Goal: Task Accomplishment & Management: Use online tool/utility

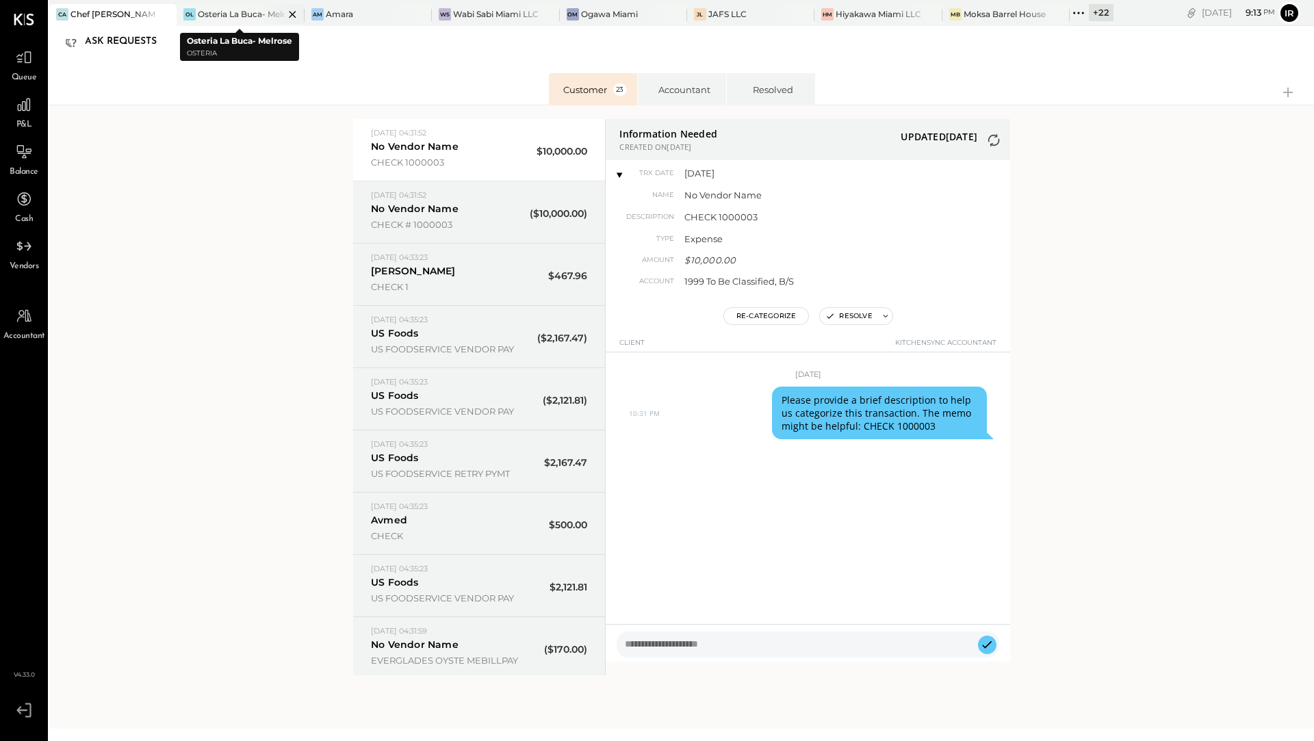
click at [218, 9] on div "Osteria La Buca- Melrose" at bounding box center [241, 14] width 86 height 12
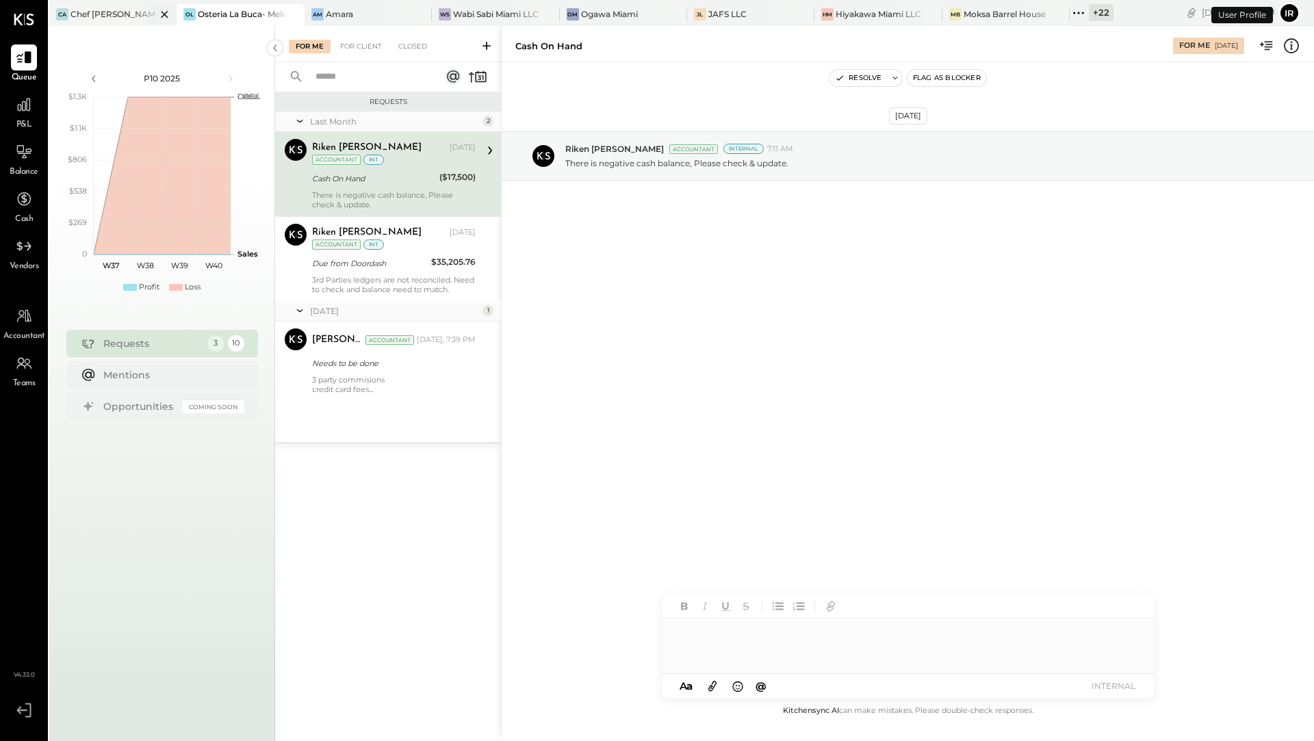
click at [114, 21] on div "CA Chef [PERSON_NAME]'s Vineyard Restaurant" at bounding box center [112, 15] width 127 height 22
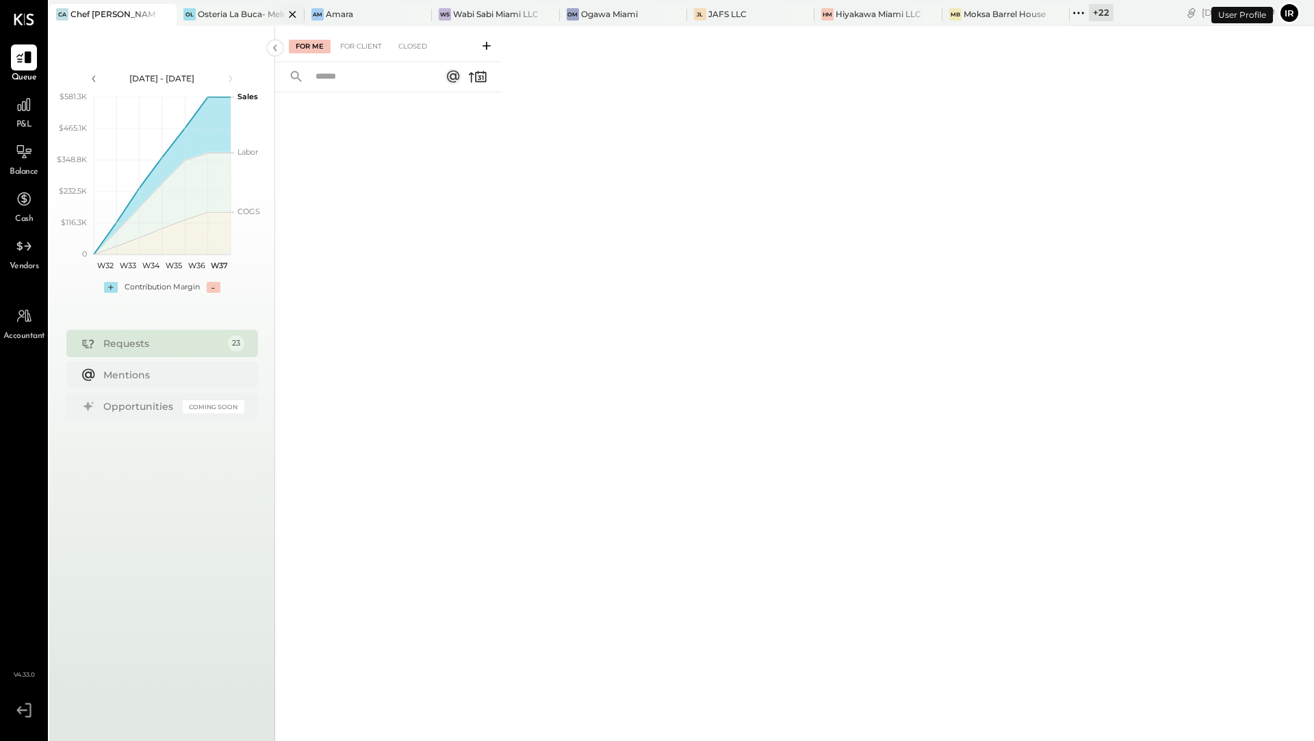
click at [207, 6] on div "OL Osteria La Buca- [GEOGRAPHIC_DATA]" at bounding box center [240, 15] width 127 height 22
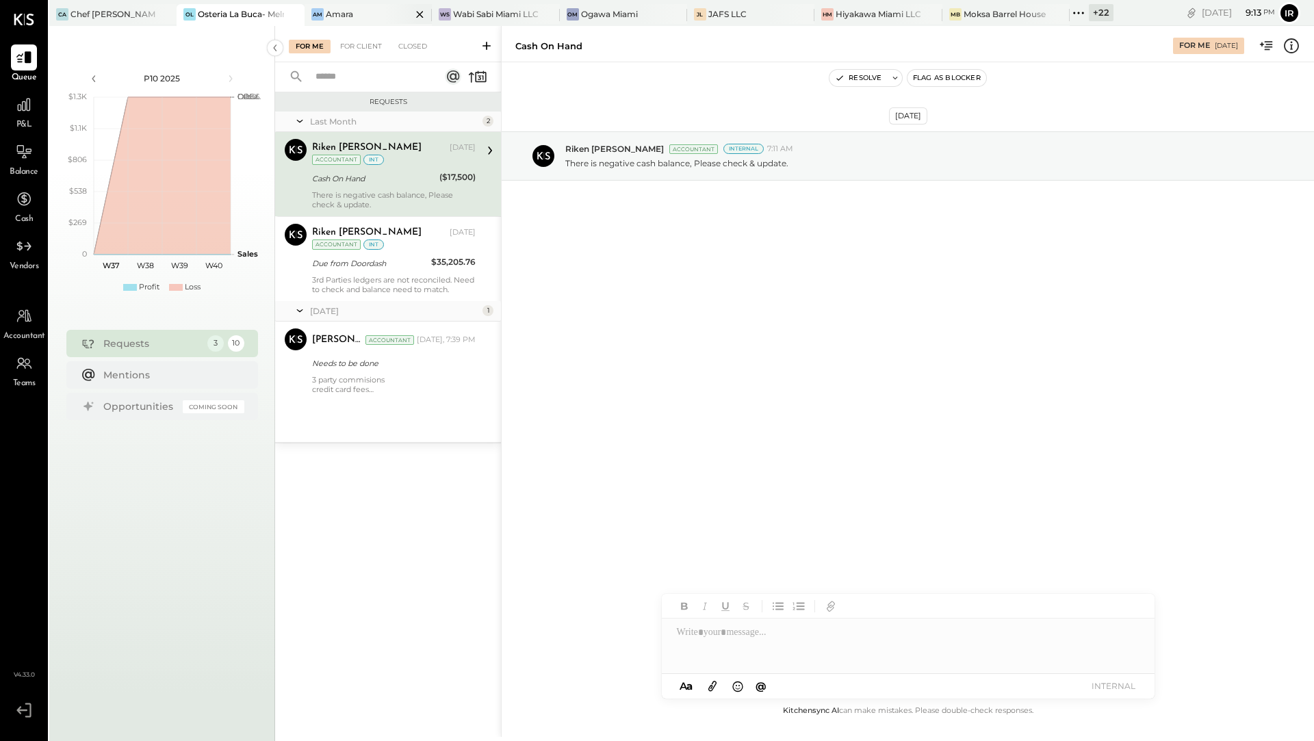
click at [334, 13] on div "Amara" at bounding box center [339, 14] width 27 height 12
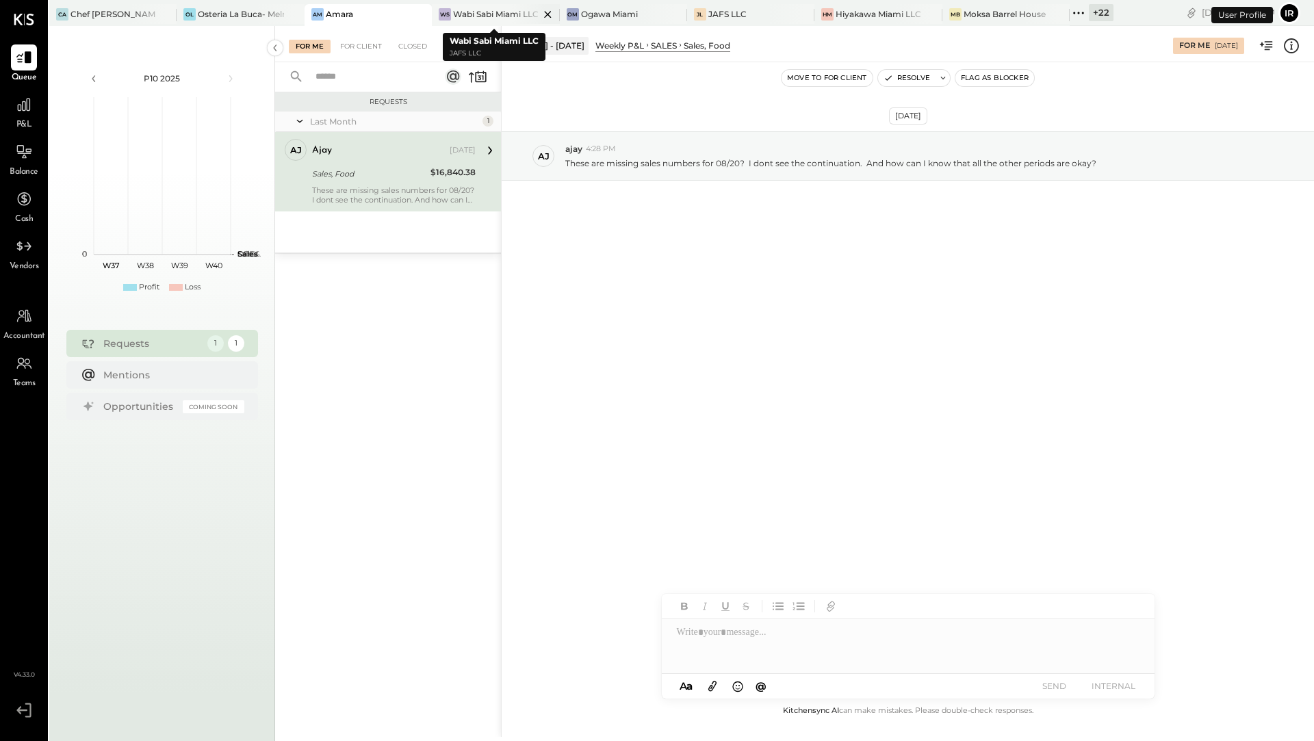
click at [466, 9] on div "Wabi Sabi Miami LLC" at bounding box center [496, 14] width 86 height 12
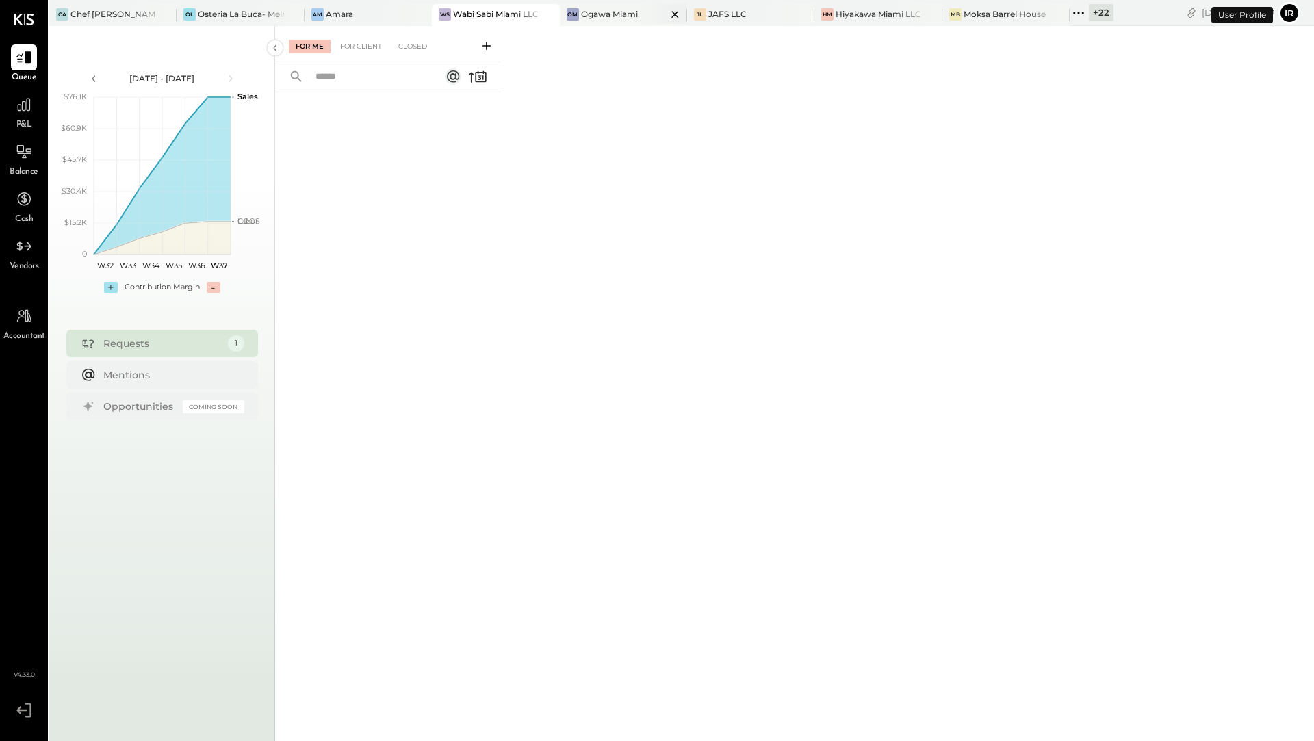
click at [619, 12] on div "Ogawa Miami" at bounding box center [609, 14] width 57 height 12
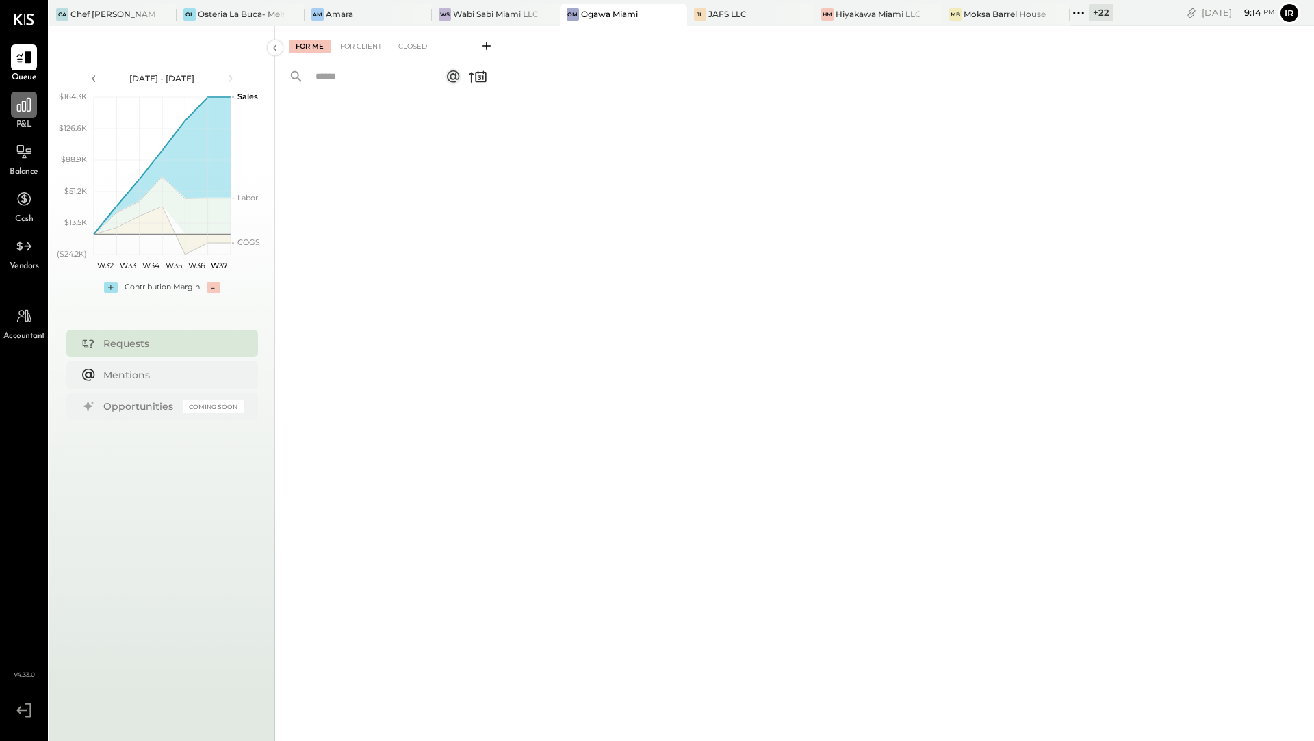
click at [15, 109] on icon at bounding box center [24, 105] width 18 height 18
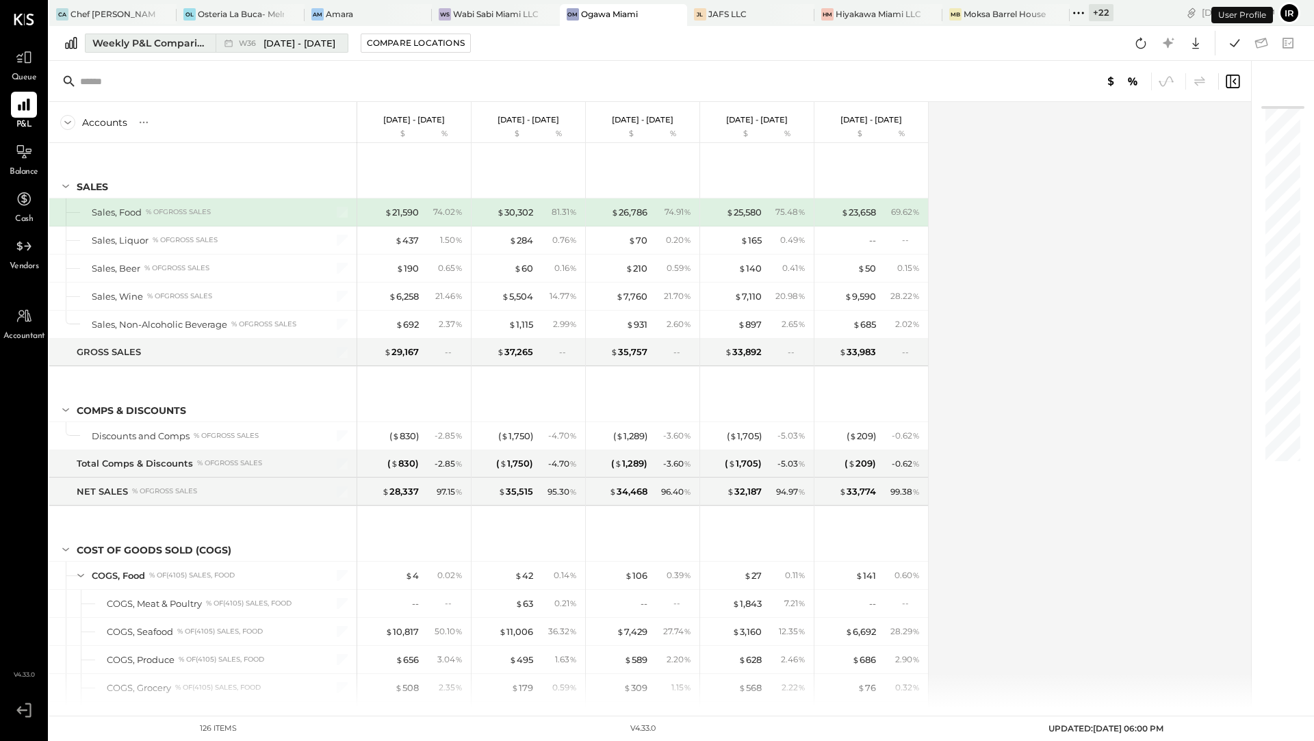
click at [164, 50] on button "Weekly P&L Comparison W36 [DATE] - [DATE]" at bounding box center [217, 43] width 264 height 19
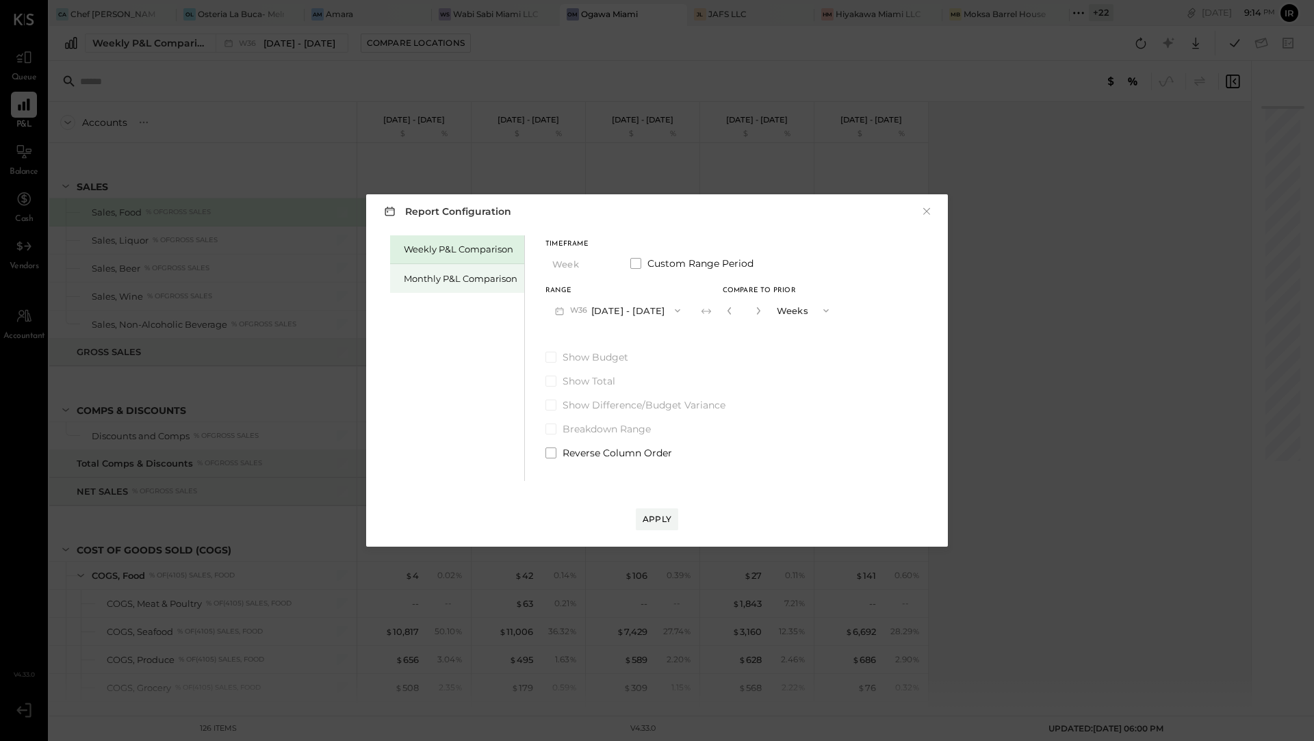
click at [436, 282] on div "Monthly P&L Comparison" at bounding box center [461, 278] width 114 height 13
click at [643, 307] on button "M09 [DATE] - [DATE]" at bounding box center [618, 310] width 144 height 25
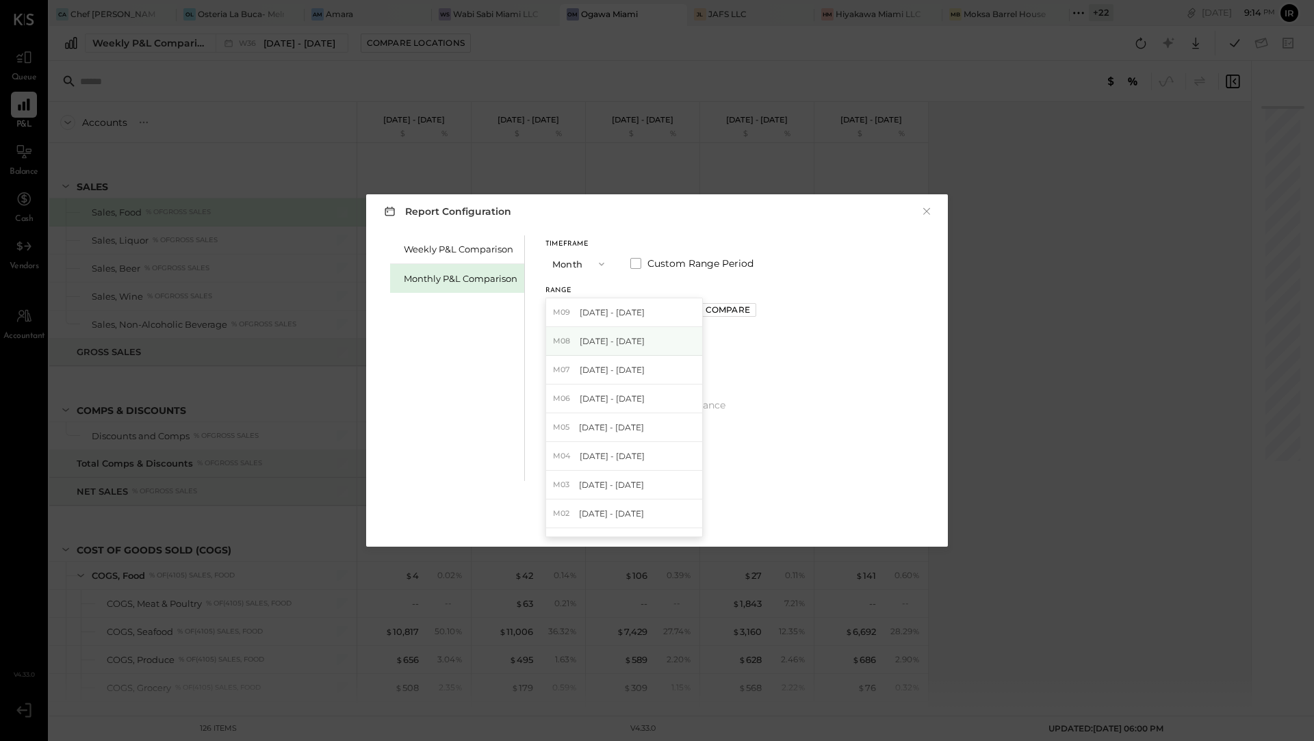
click at [643, 347] on div "M08 [DATE] - [DATE]" at bounding box center [624, 341] width 156 height 29
click at [665, 517] on div "Apply" at bounding box center [657, 519] width 29 height 12
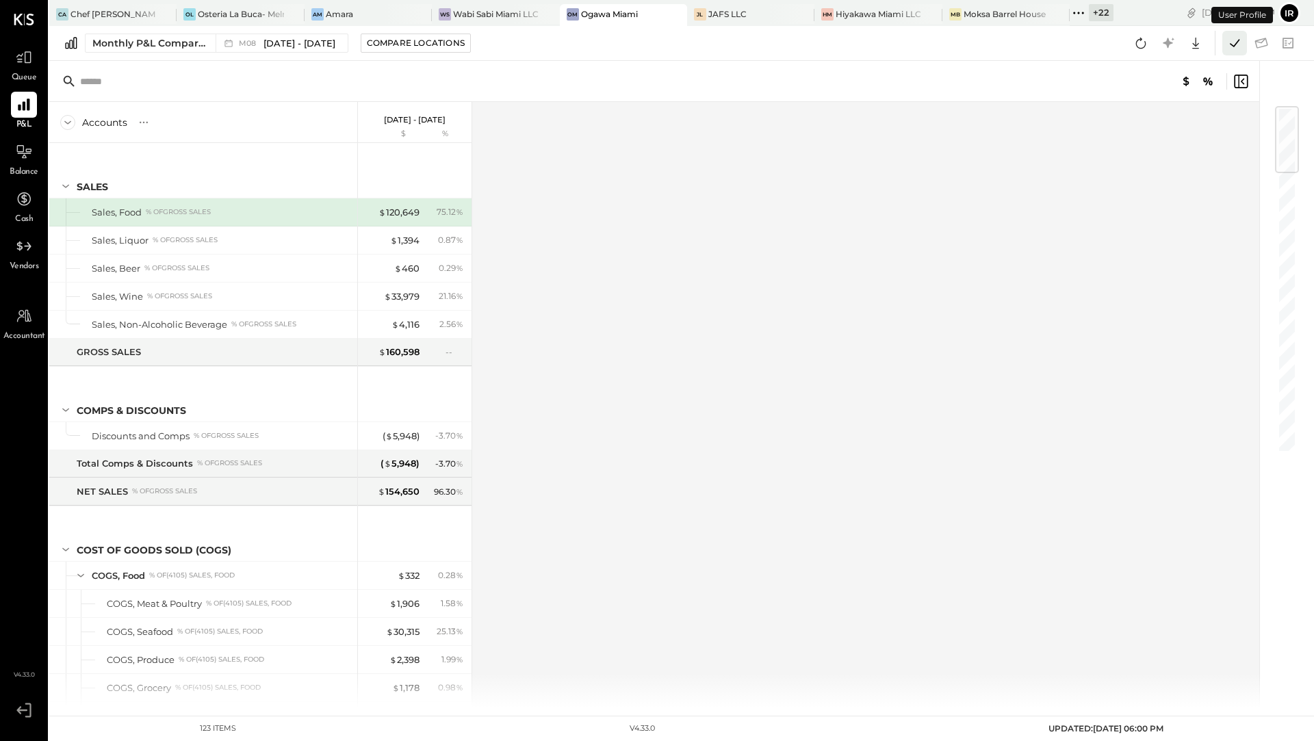
click at [1235, 39] on icon at bounding box center [1235, 43] width 18 height 18
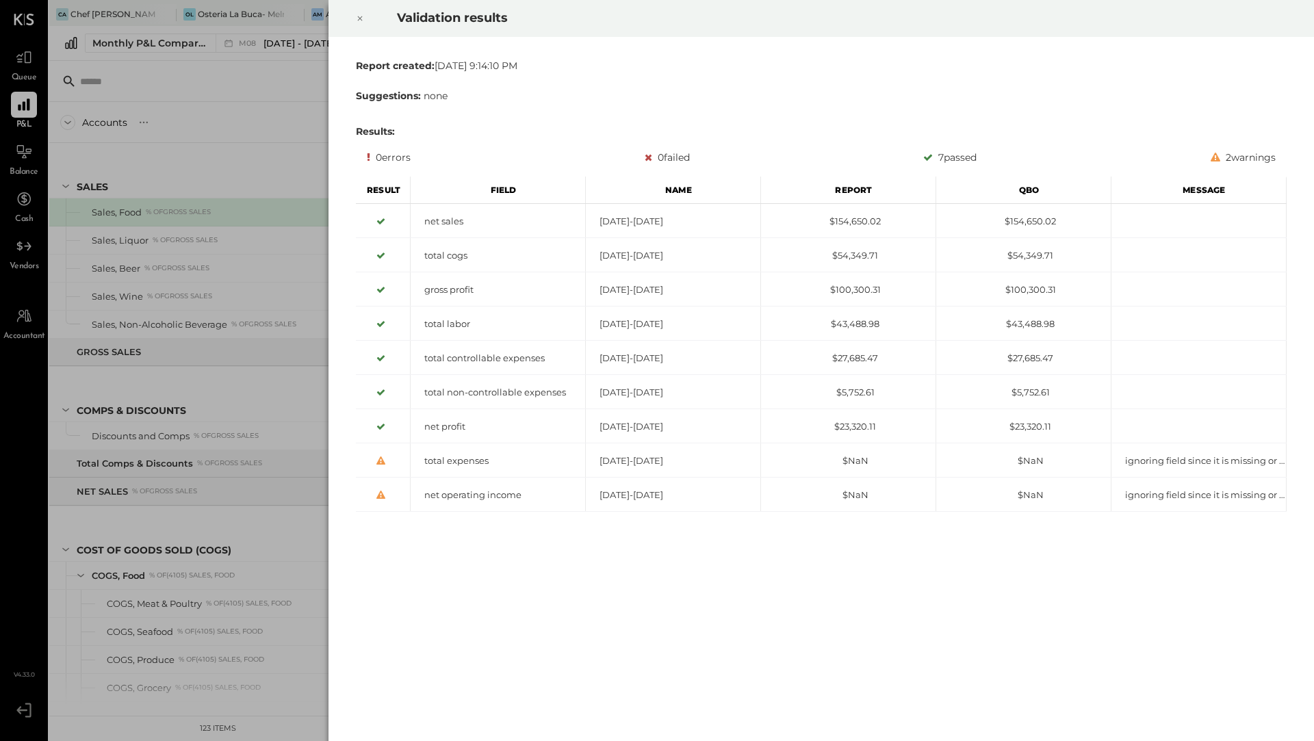
click at [361, 16] on icon at bounding box center [360, 18] width 5 height 5
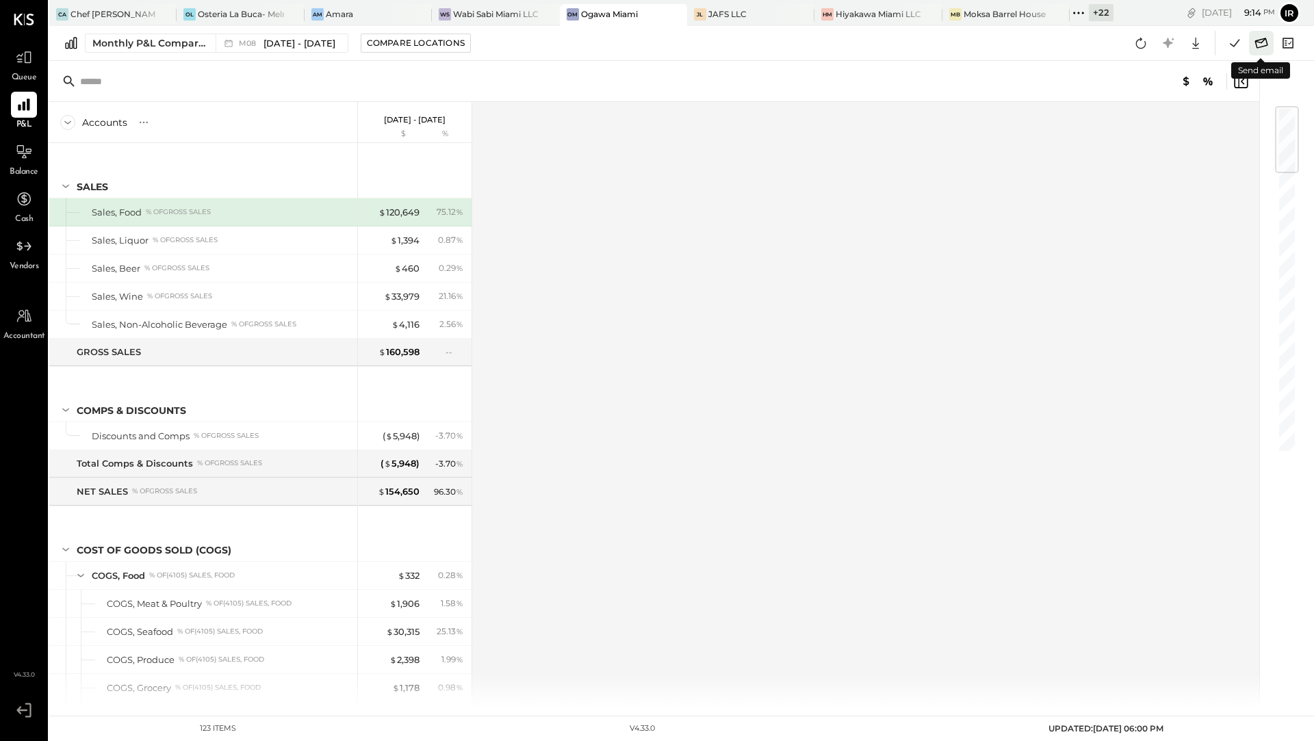
click at [1257, 44] on icon at bounding box center [1262, 43] width 18 height 18
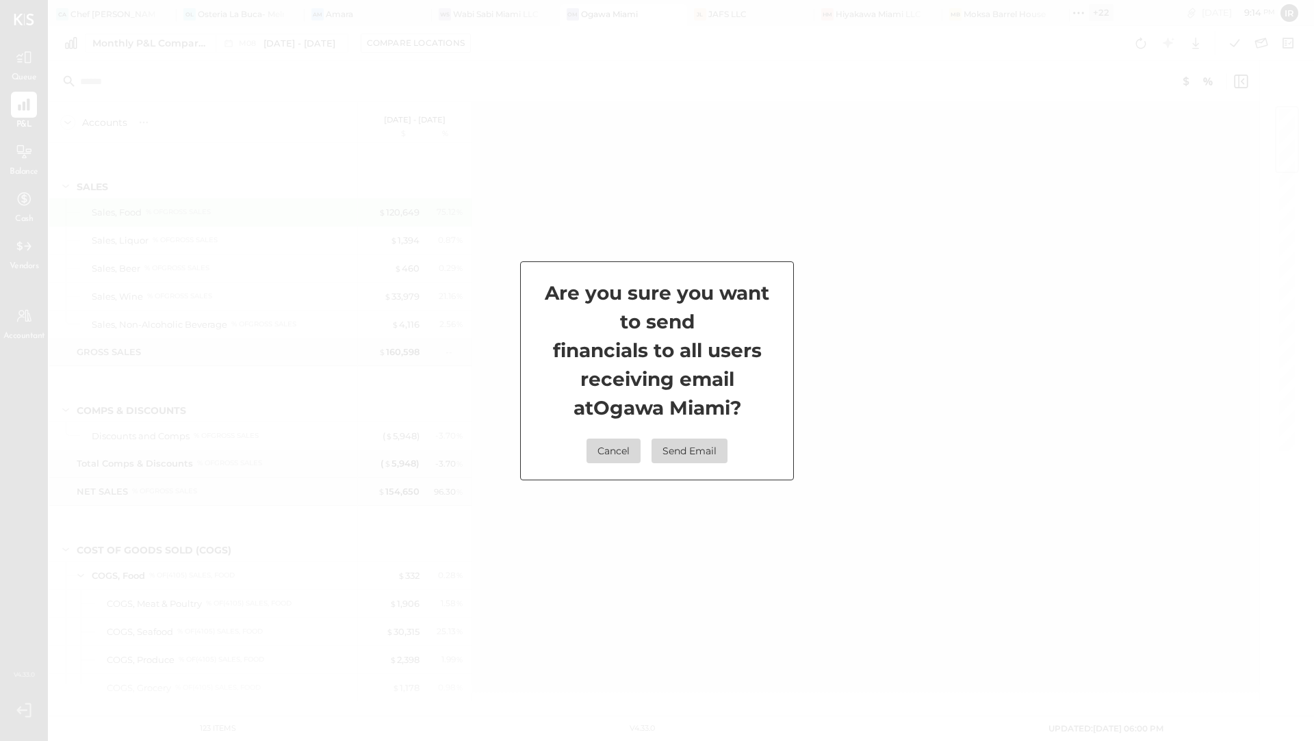
click at [704, 457] on button "Send Email" at bounding box center [690, 451] width 76 height 25
